Goal: Navigation & Orientation: Find specific page/section

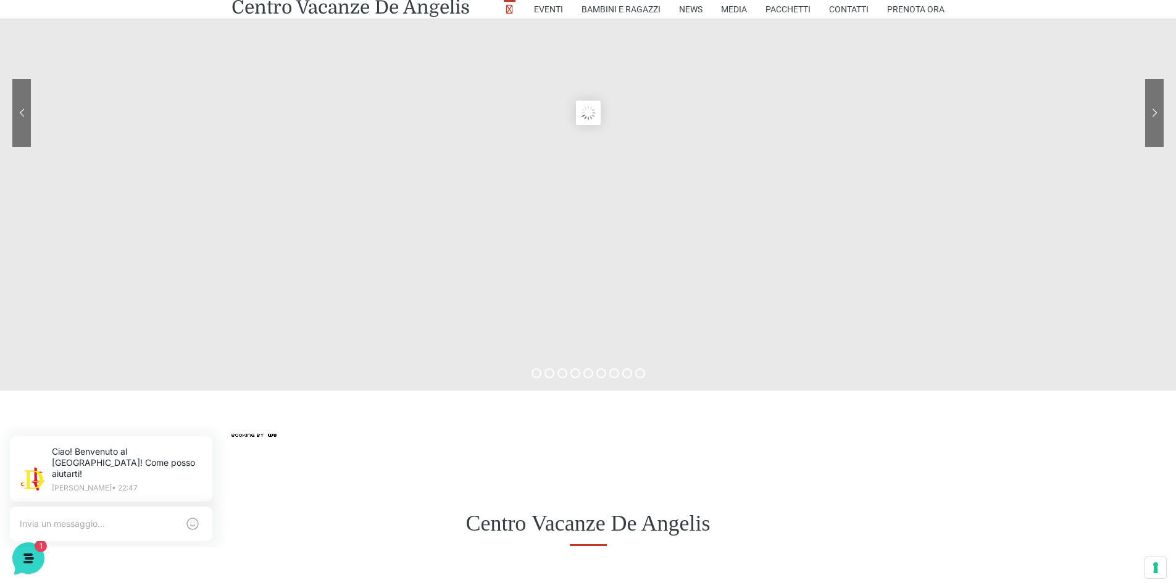
scroll to position [62, 0]
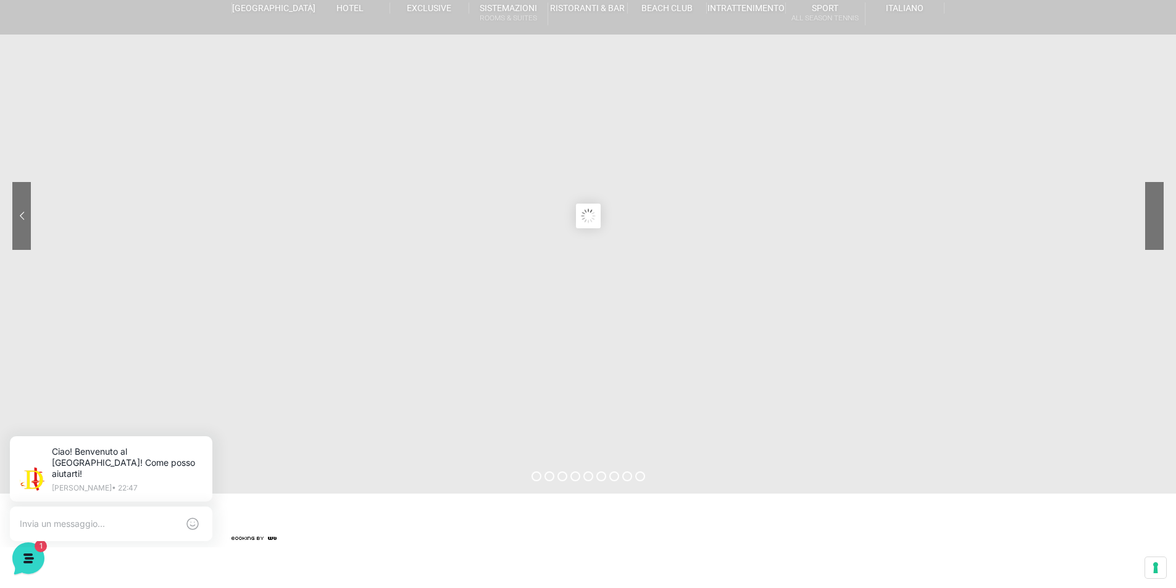
click at [1150, 217] on sr7-nav-img-live at bounding box center [1107, 216] width 111 height 68
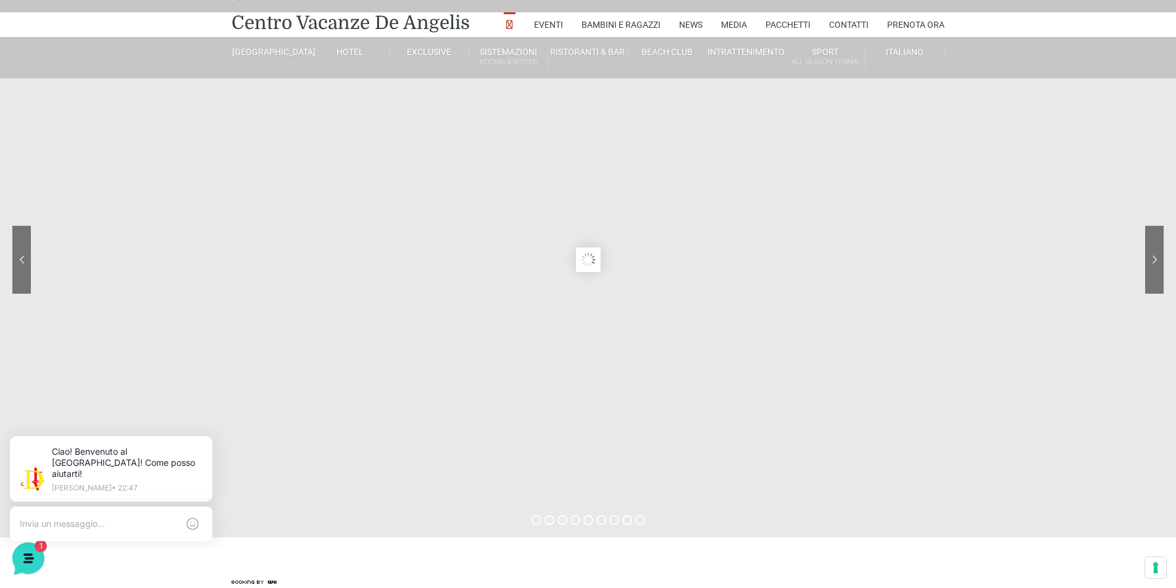
scroll to position [0, 0]
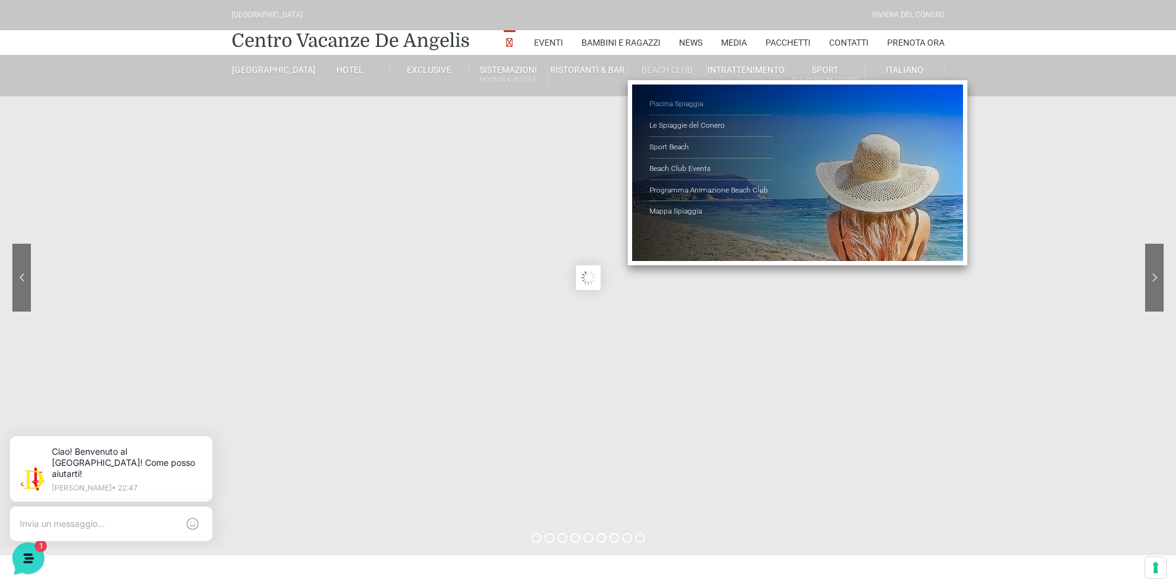
click at [669, 105] on link "Piscina Spiaggia" at bounding box center [710, 105] width 123 height 22
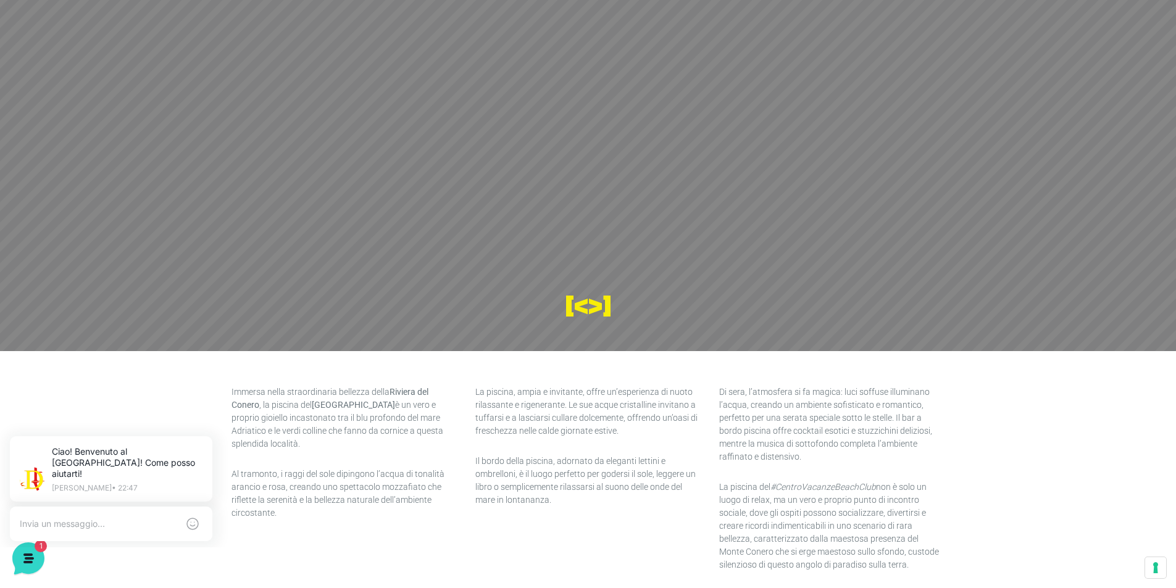
scroll to position [247, 0]
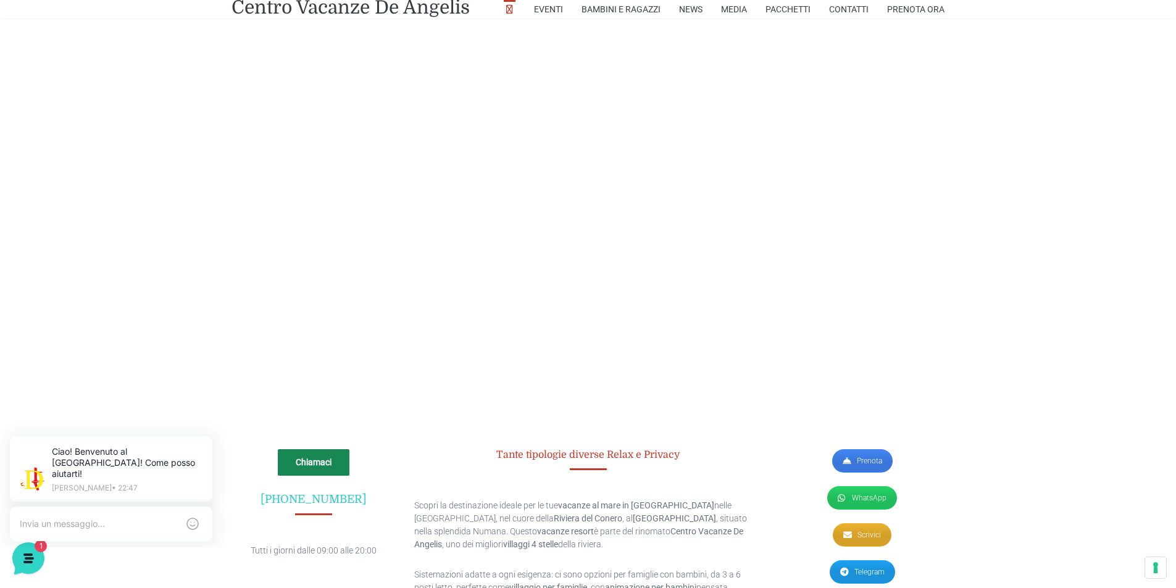
scroll to position [3024, 0]
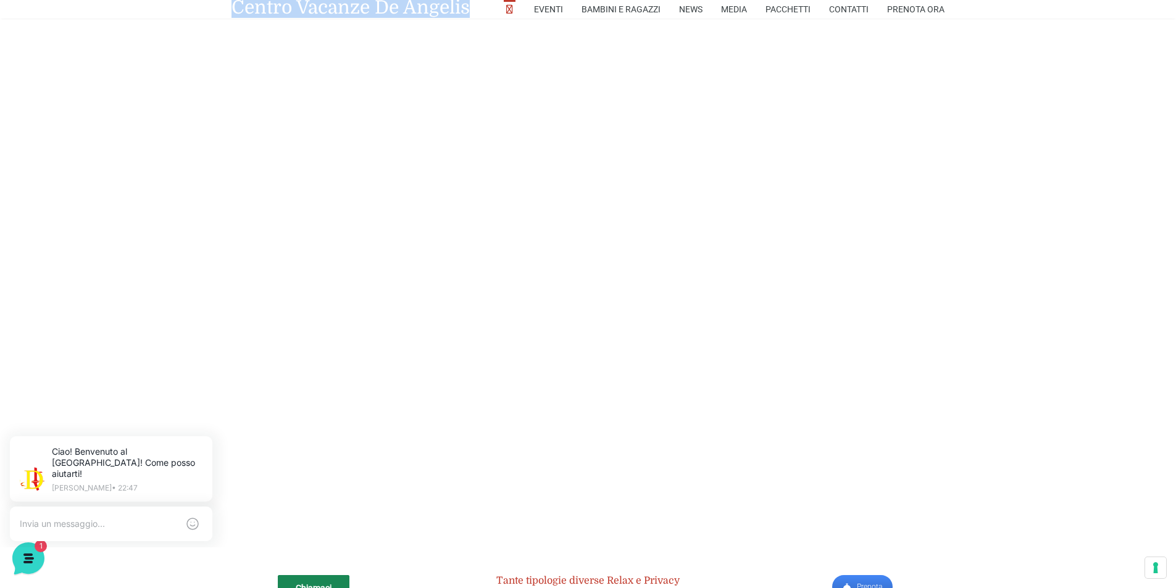
drag, startPoint x: 475, startPoint y: 6, endPoint x: 217, endPoint y: 9, distance: 258.0
click at [217, 9] on nav "Centro Vacanze De Angelis Eventi Miss Italia Cerimonie Team building Bambini e …" at bounding box center [588, 9] width 1176 height 19
